Goal: Task Accomplishment & Management: Use online tool/utility

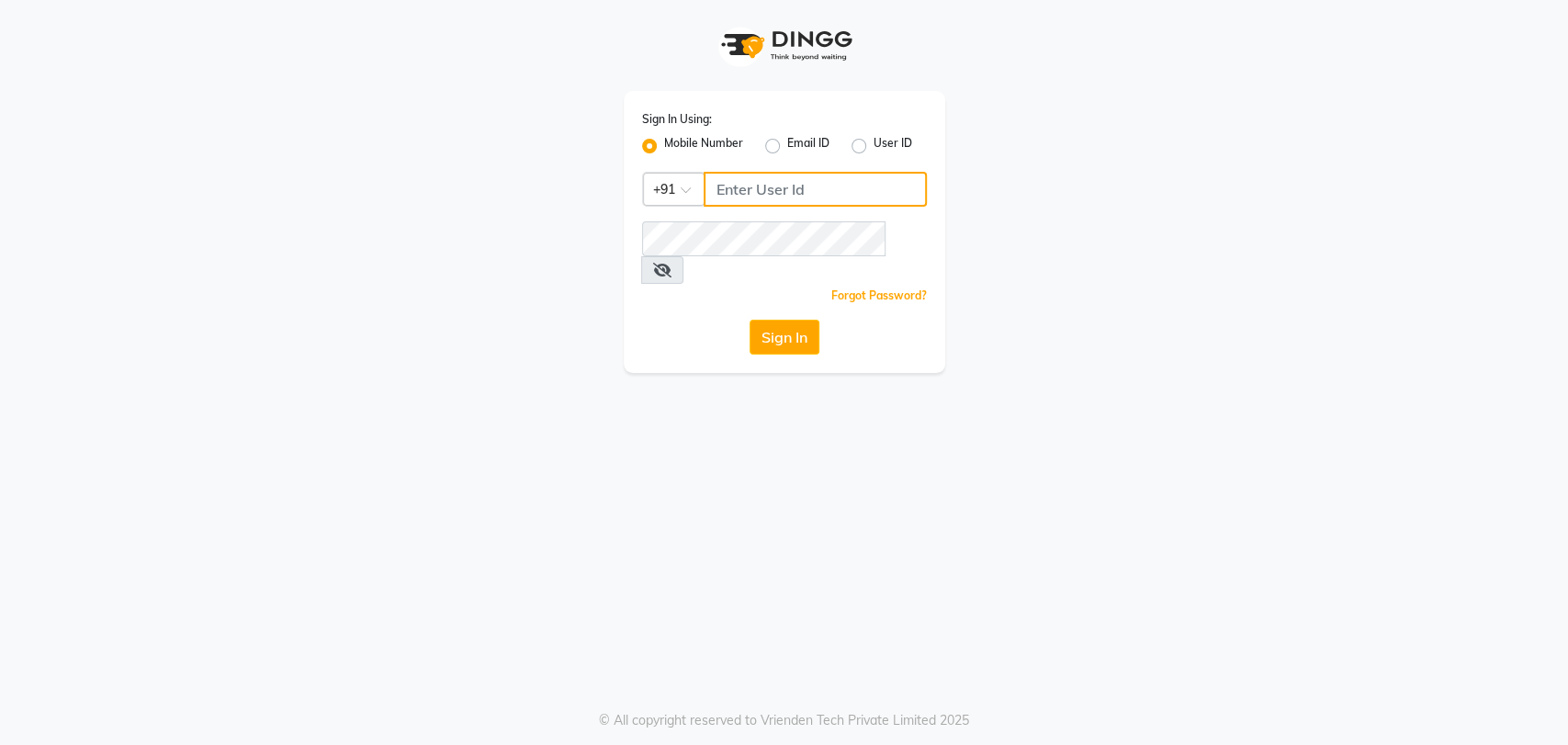
click at [796, 186] on input "Username" at bounding box center [815, 189] width 223 height 35
type input "8861636826"
click at [761, 320] on button "Sign In" at bounding box center [784, 337] width 70 height 35
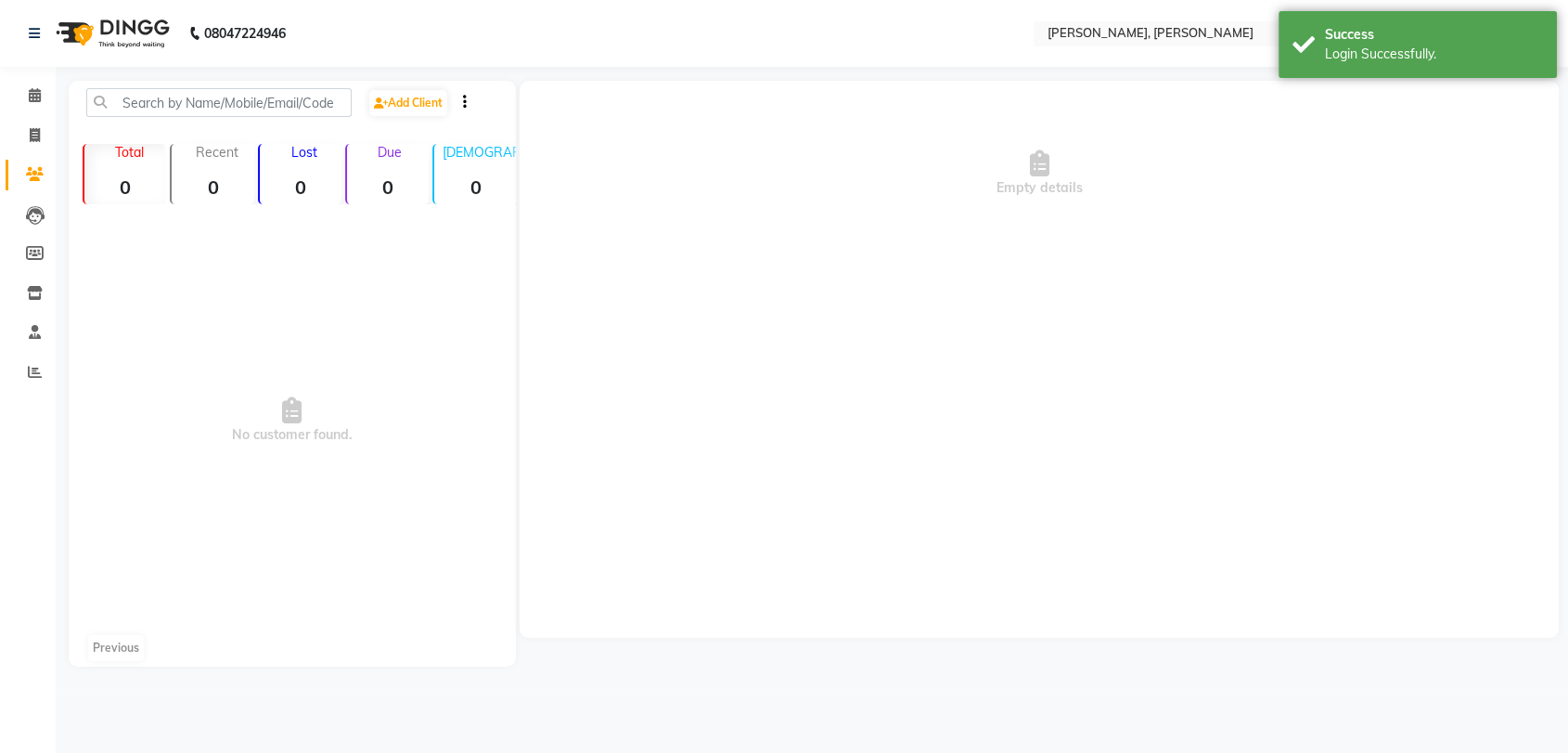
select select "en"
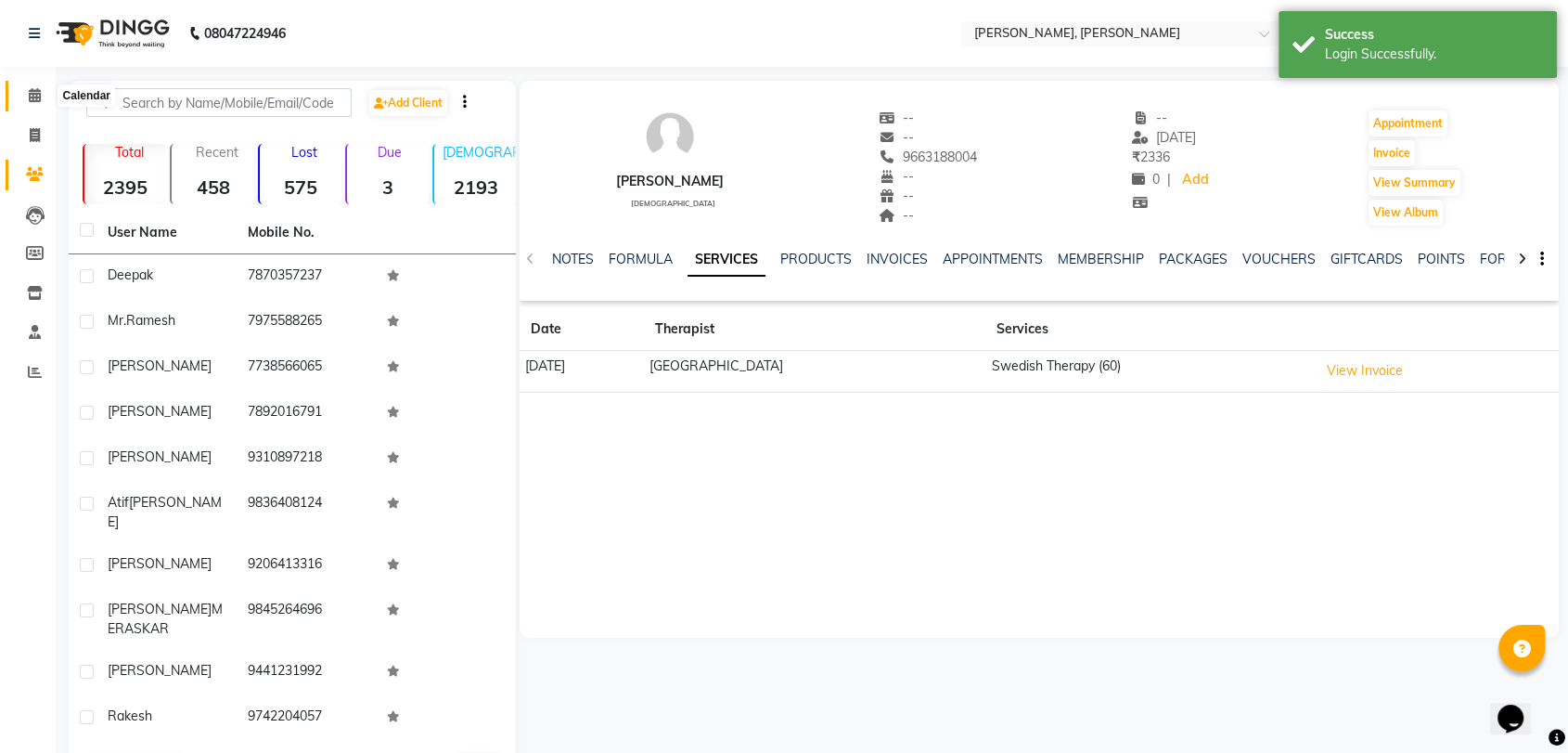
click at [47, 94] on span at bounding box center [34, 96] width 32 height 21
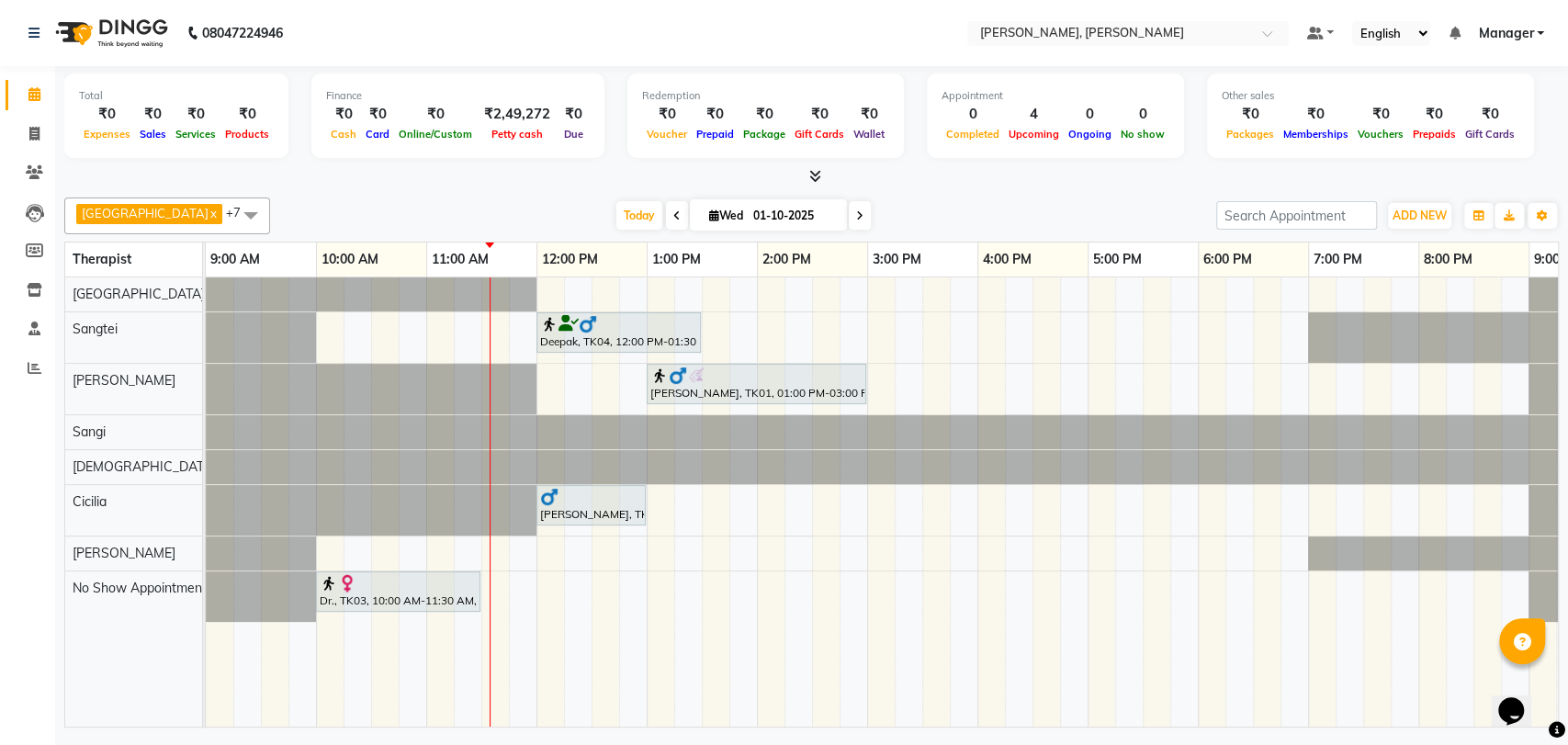
click at [312, 263] on div "9:00 AM" at bounding box center [261, 259] width 110 height 34
drag, startPoint x: 747, startPoint y: 384, endPoint x: 813, endPoint y: 385, distance: 66.0
click at [206, 385] on div "[PERSON_NAME], TK01, 01:00 PM-03:00 PM, Swedish Therapy (120) [PERSON_NAME], TK…" at bounding box center [206, 388] width 0 height 50
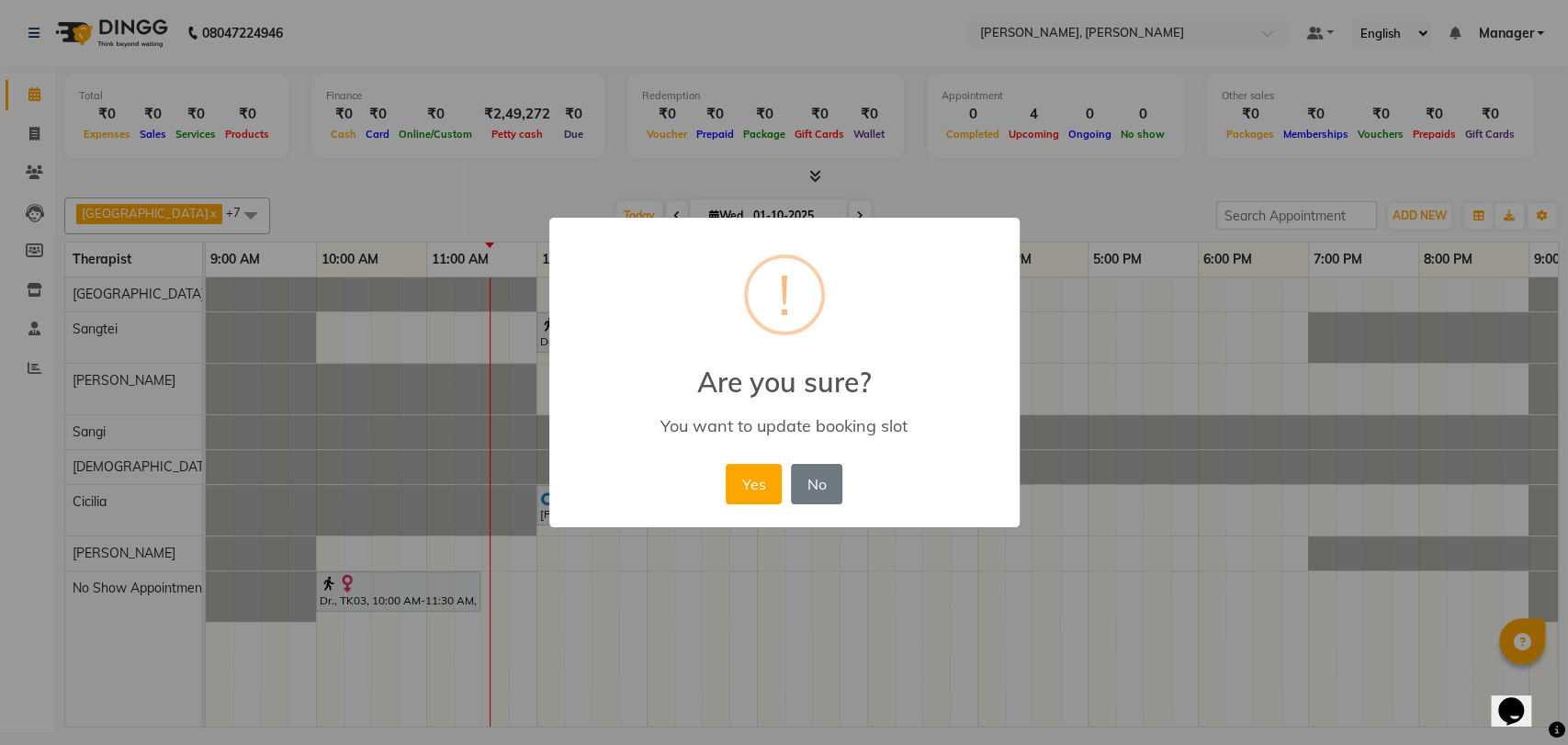
click at [754, 478] on button "Yes" at bounding box center [754, 484] width 56 height 41
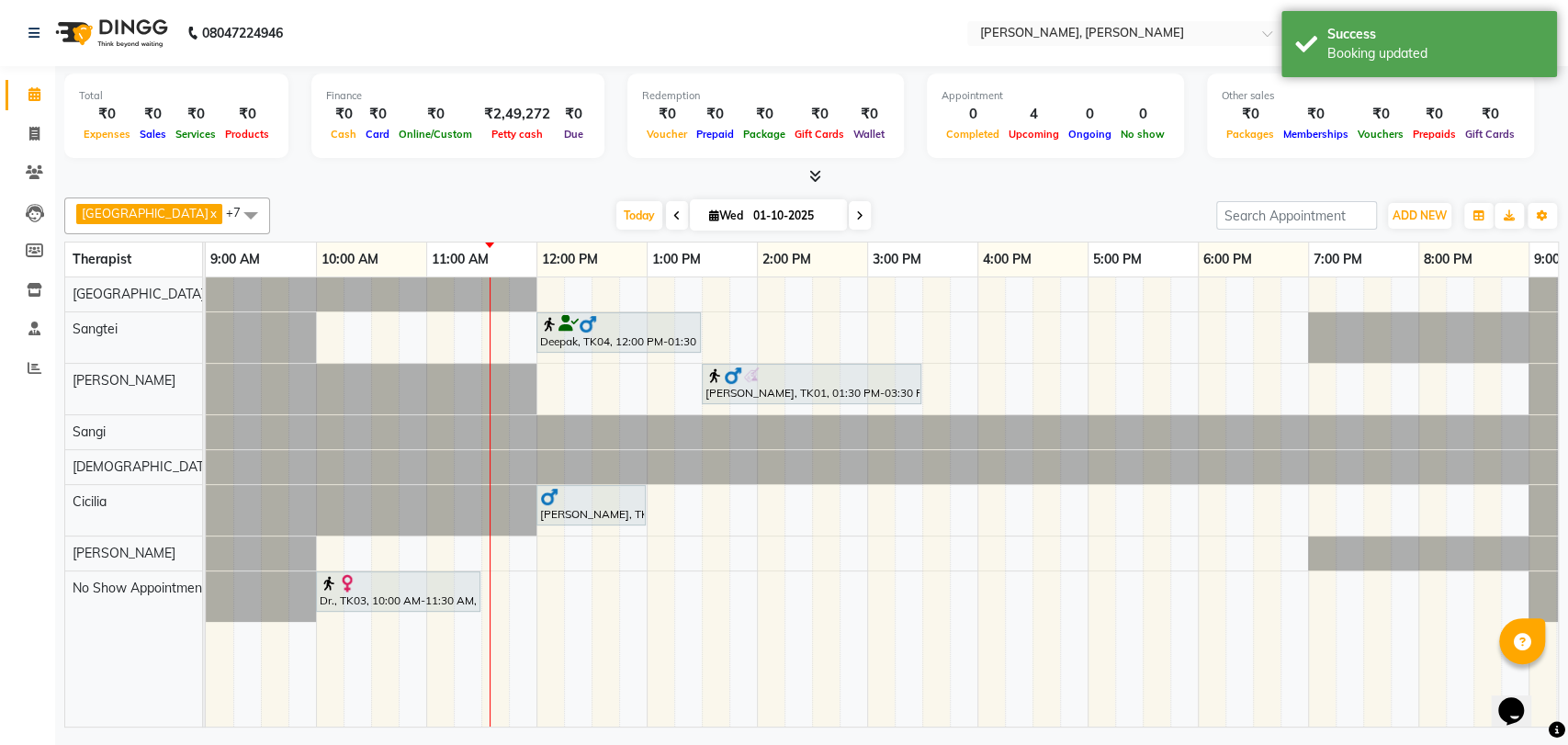
click at [572, 500] on div at bounding box center [591, 497] width 102 height 18
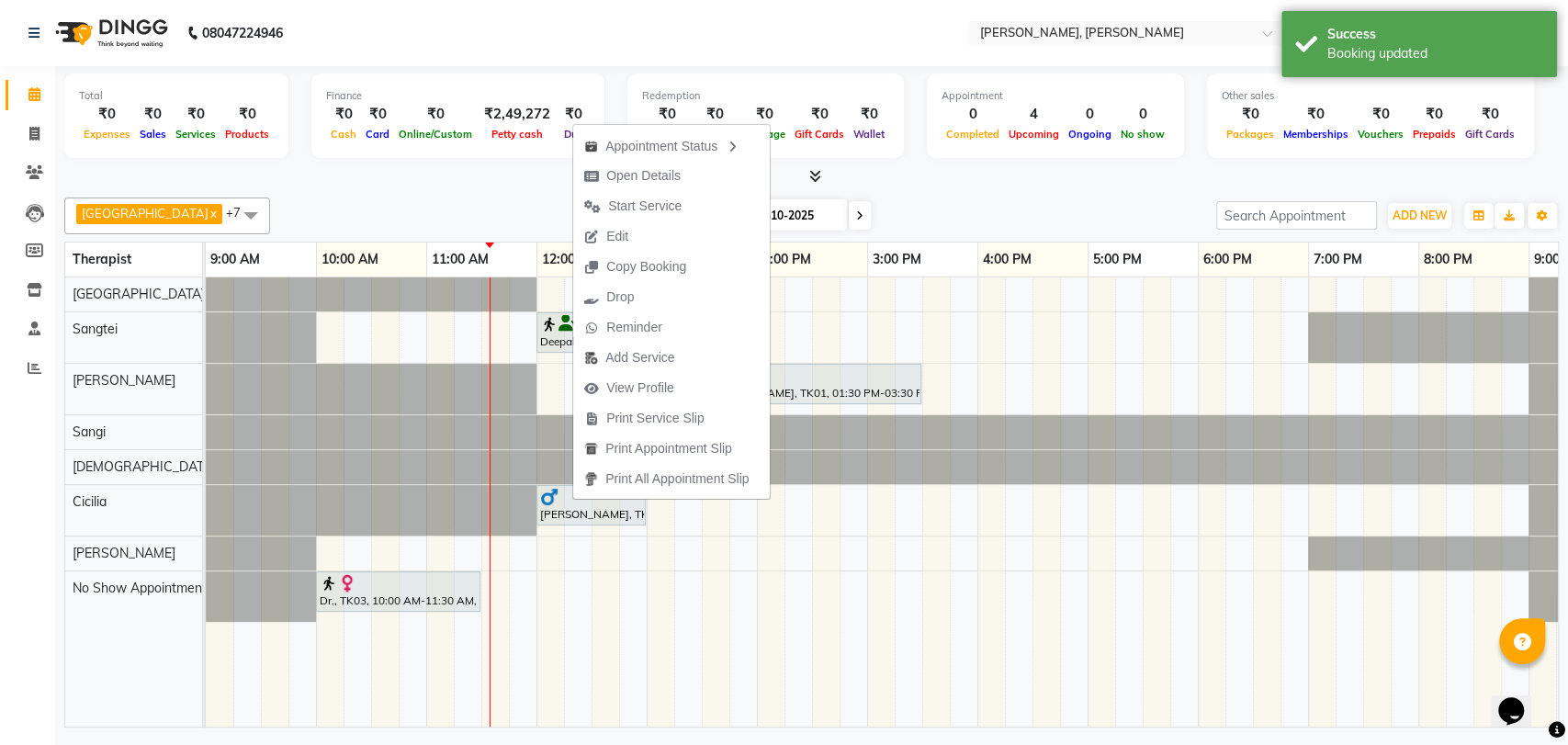
click at [572, 500] on div at bounding box center [591, 497] width 102 height 18
click at [588, 182] on span "Open Details" at bounding box center [632, 175] width 119 height 30
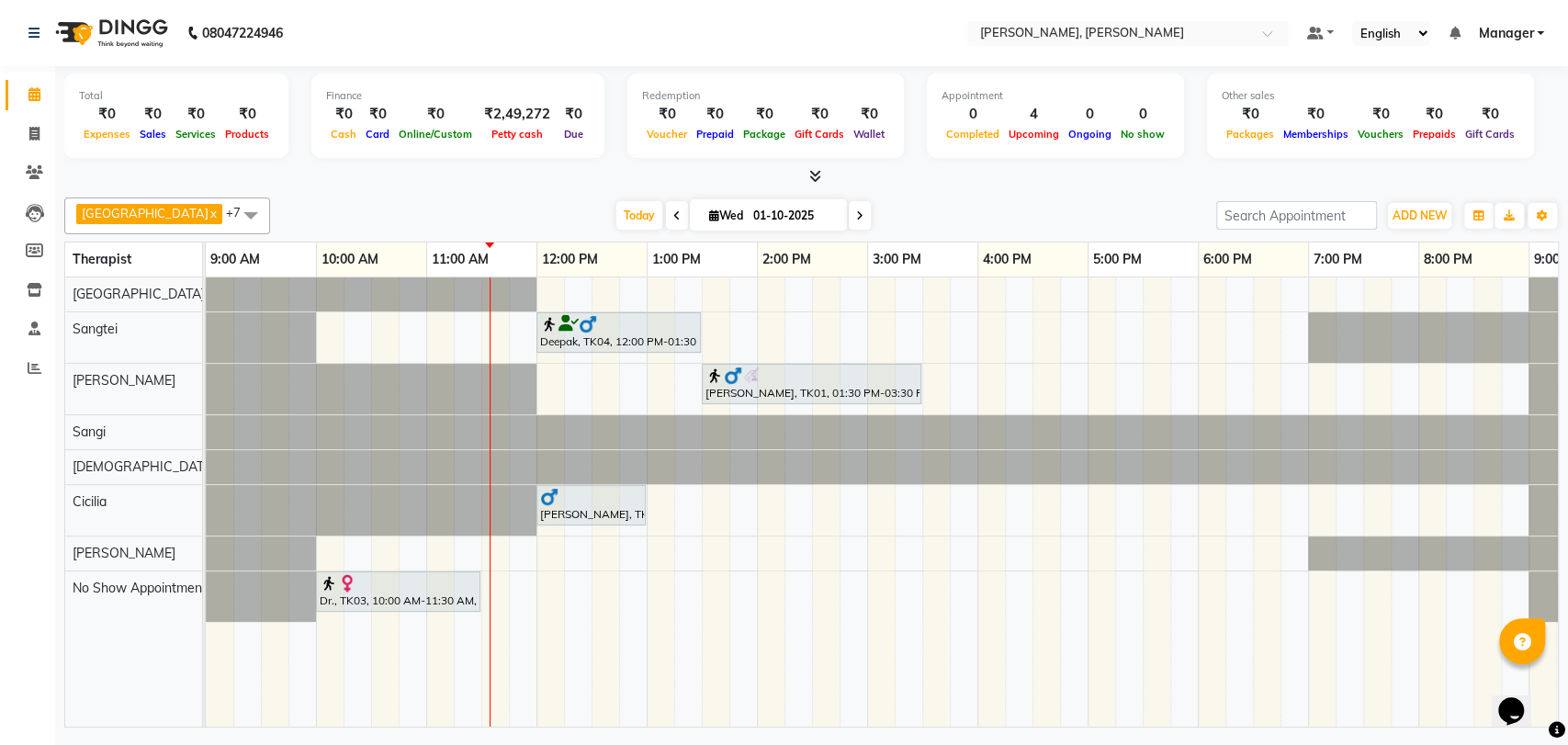
click at [614, 330] on div at bounding box center [619, 324] width 157 height 18
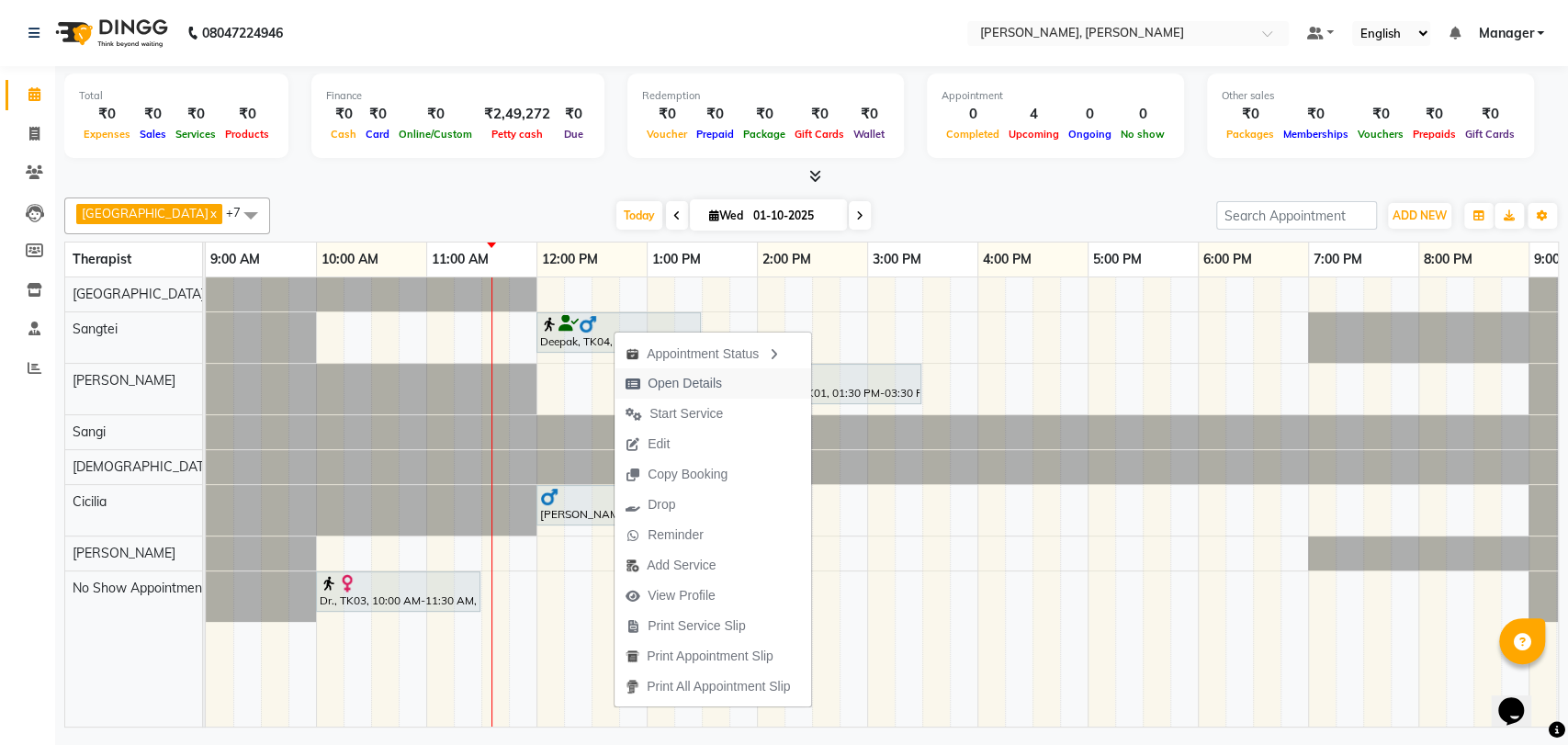
click at [630, 378] on icon "button" at bounding box center [632, 383] width 15 height 13
select select "7"
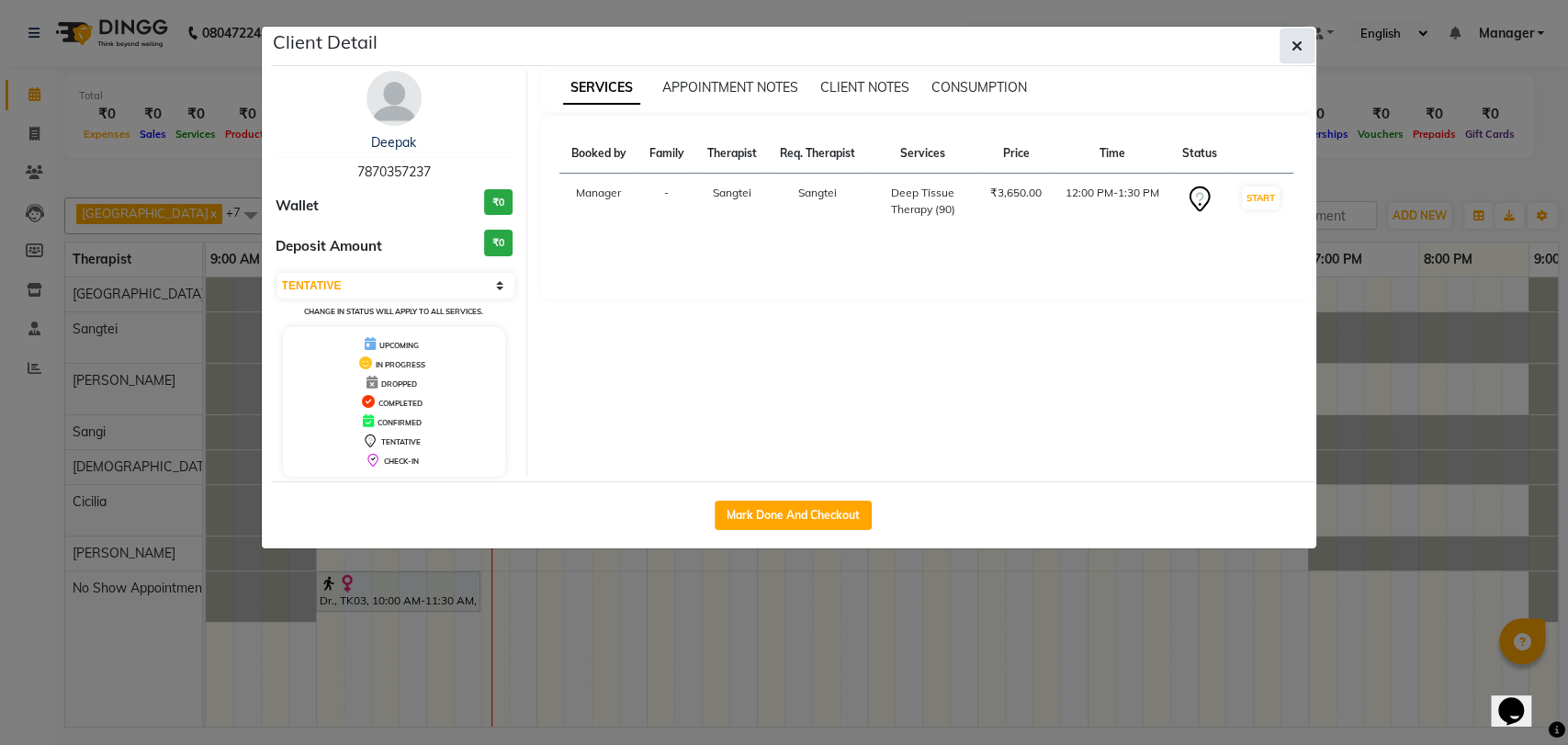
click at [1292, 44] on icon "button" at bounding box center [1296, 45] width 11 height 14
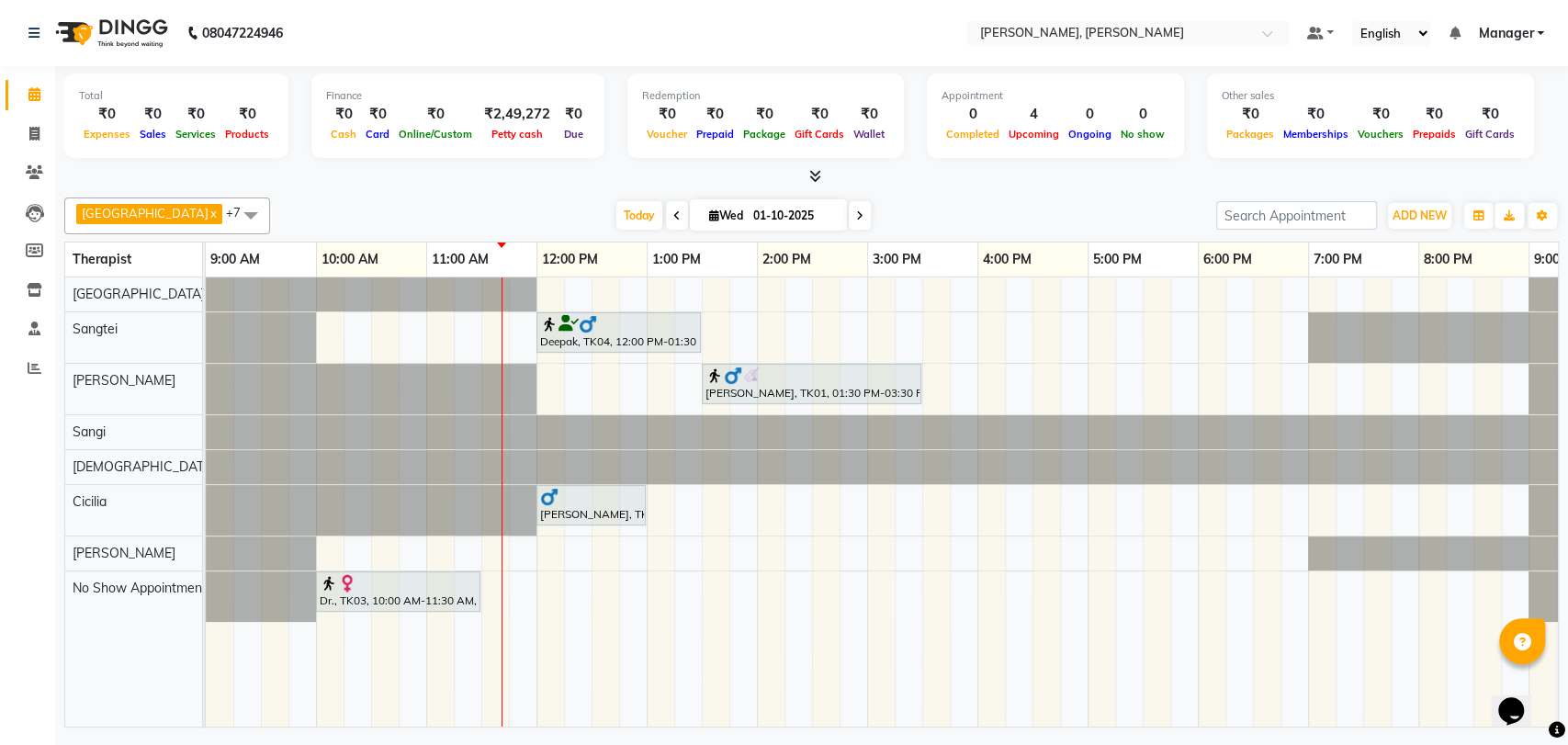
click at [647, 333] on div "Deepak, TK04, 12:00 PM-01:30 PM, Deep Tissue Therapy (90)" at bounding box center [619, 332] width 160 height 35
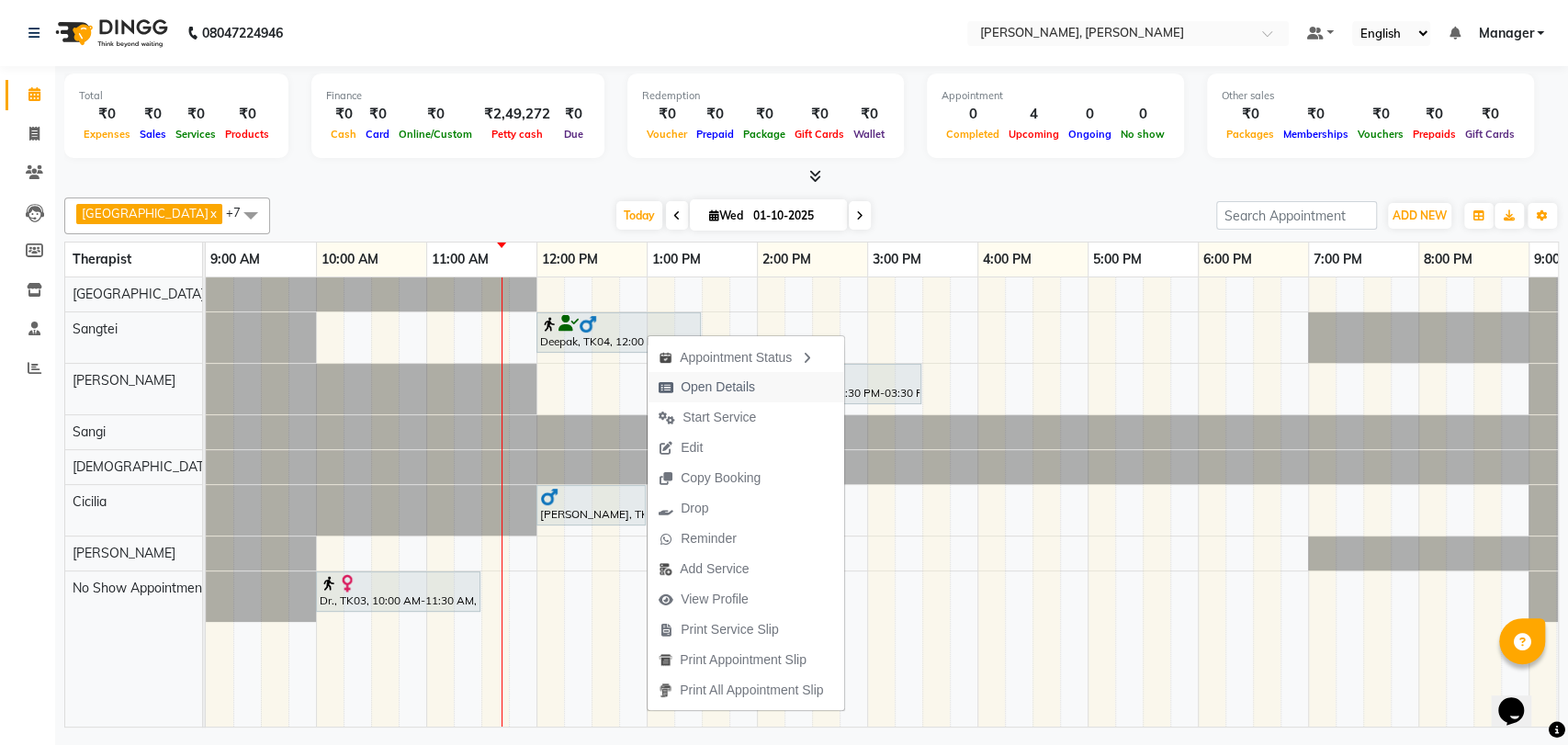
click at [711, 387] on span "Open Details" at bounding box center [717, 387] width 74 height 19
select select "7"
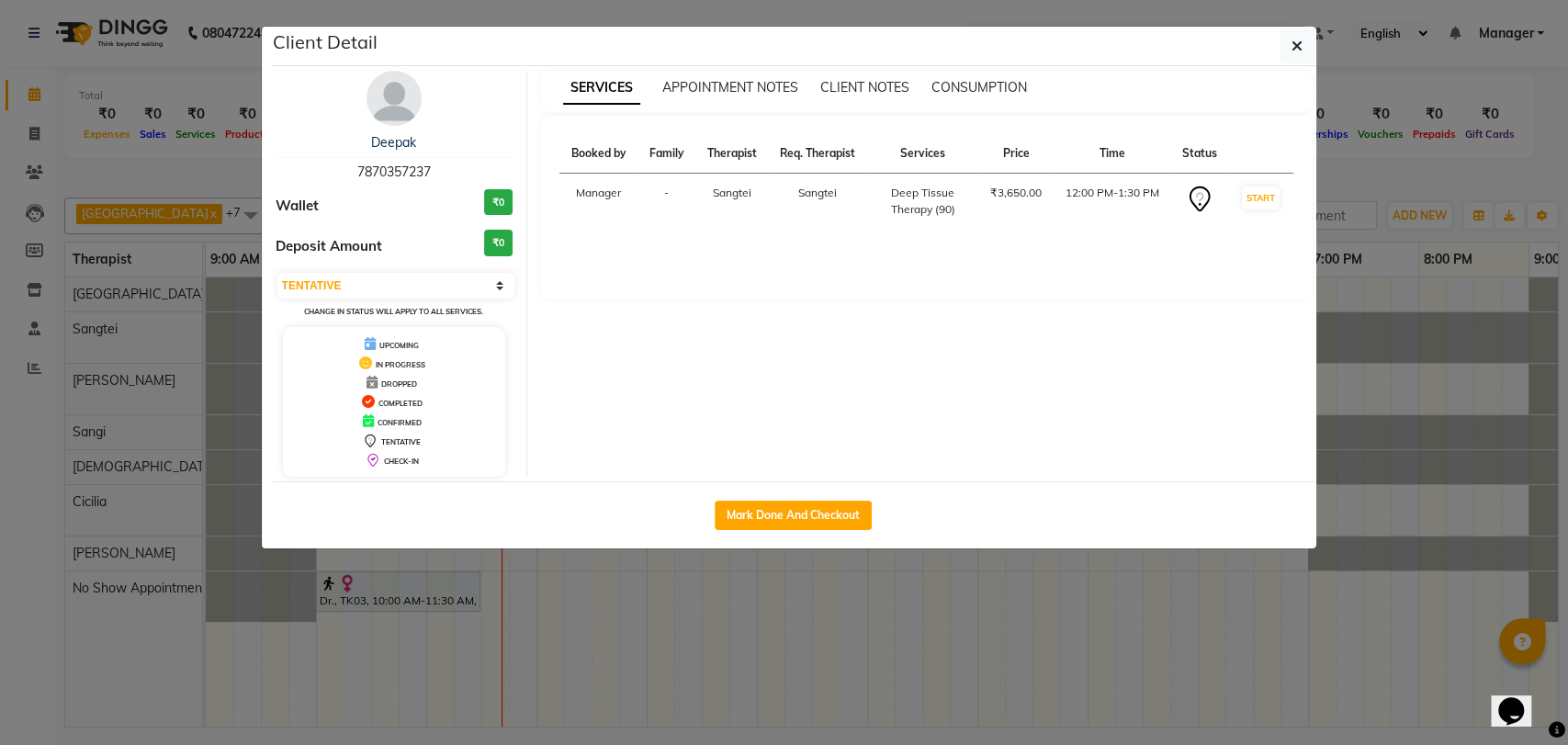
click at [381, 104] on img at bounding box center [393, 98] width 55 height 55
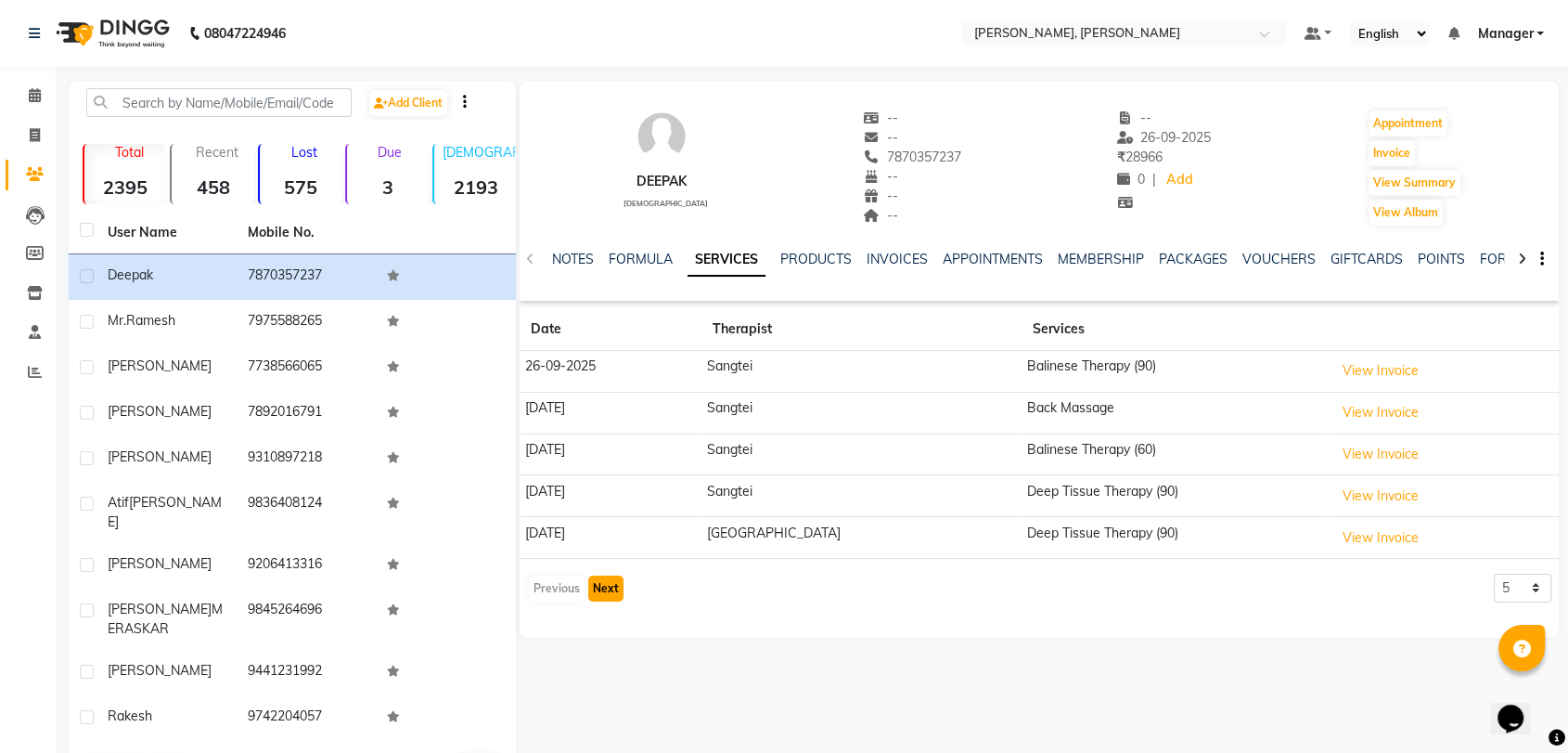
click at [601, 583] on button "Next" at bounding box center [605, 588] width 35 height 26
